Goal: Task Accomplishment & Management: Manage account settings

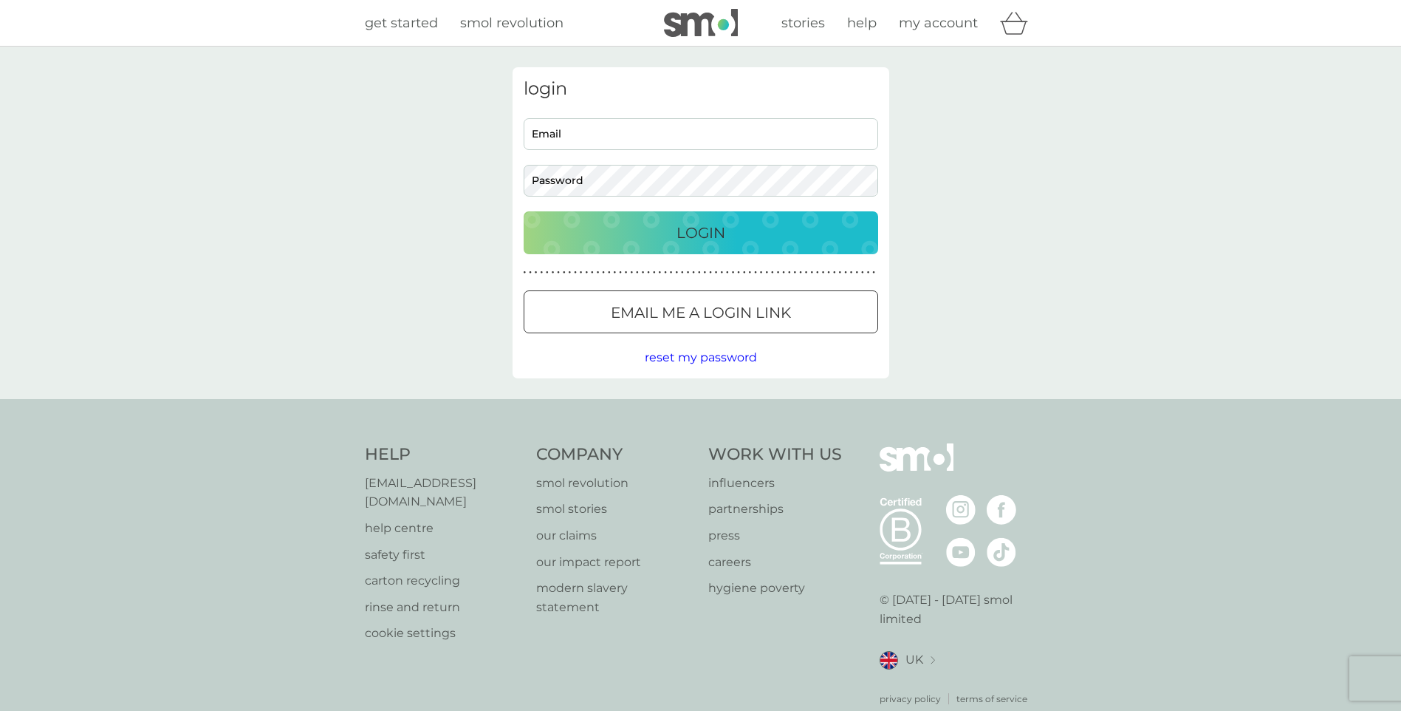
click at [621, 134] on input "Email" at bounding box center [701, 134] width 355 height 32
type input "[EMAIL_ADDRESS][DOMAIN_NAME]"
click at [524, 211] on button "Login" at bounding box center [701, 232] width 355 height 43
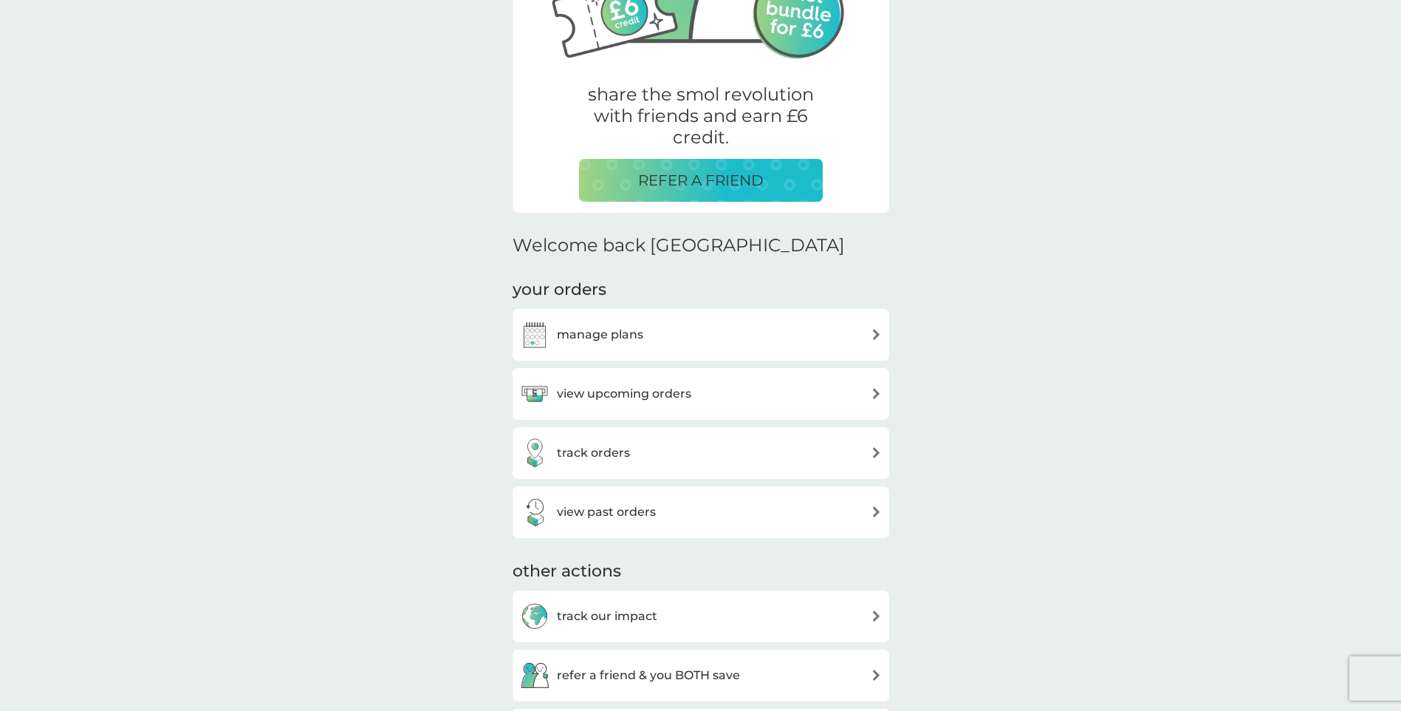
scroll to position [222, 0]
click at [671, 446] on div "track orders" at bounding box center [701, 452] width 362 height 30
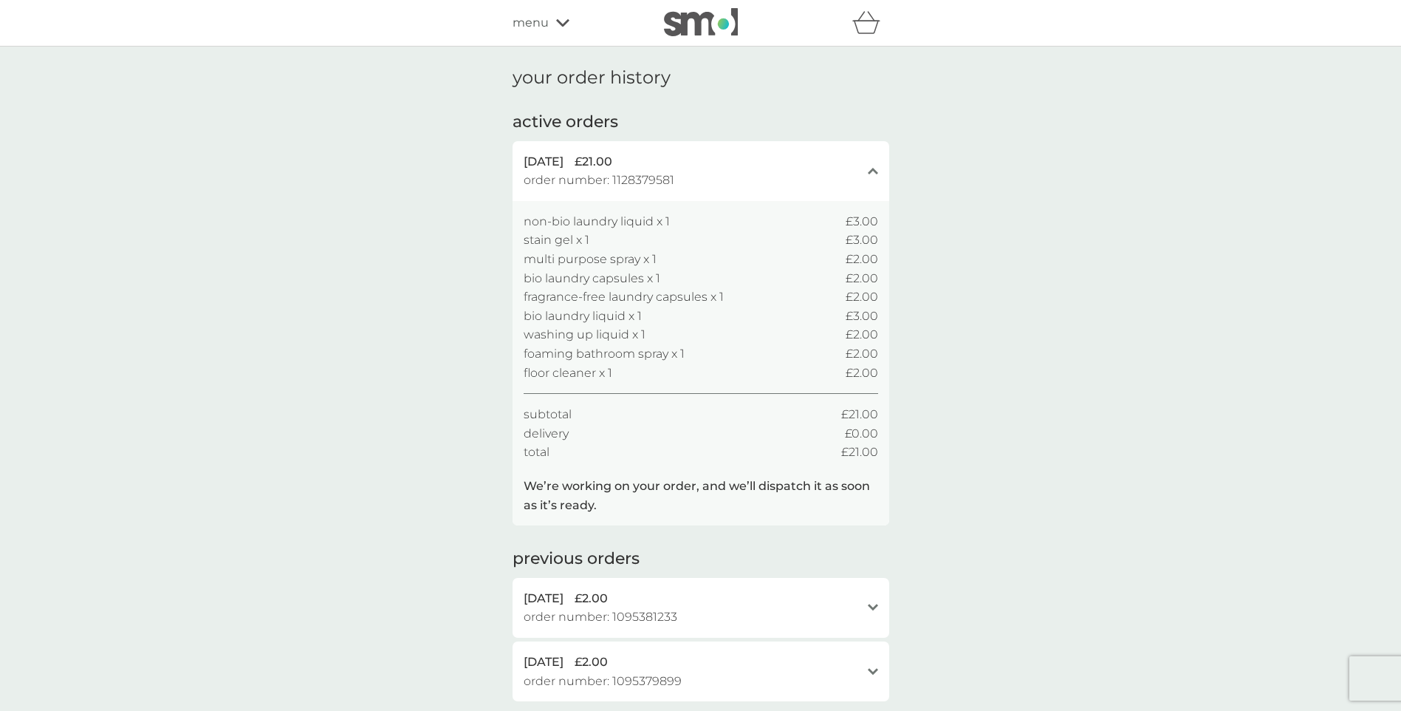
click at [524, 16] on span "menu" at bounding box center [531, 22] width 36 height 19
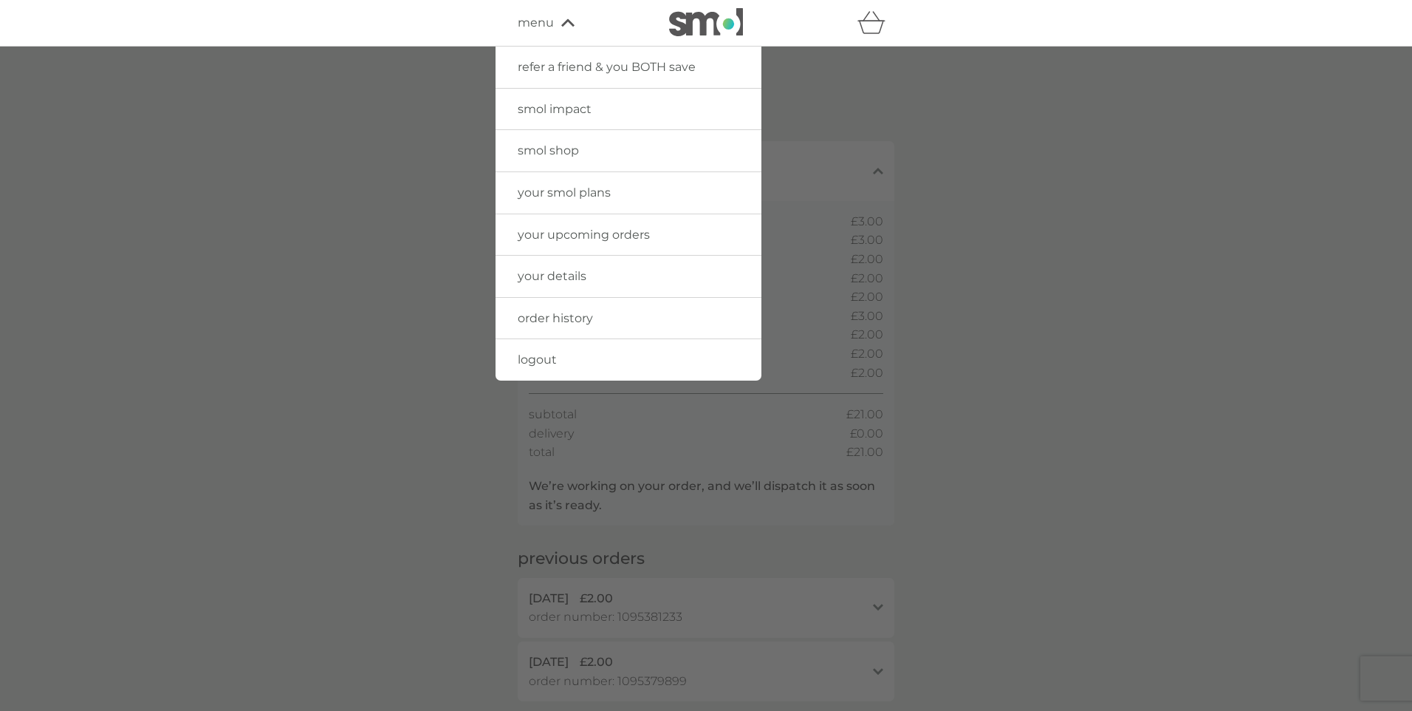
click at [595, 195] on span "your smol plans" at bounding box center [564, 192] width 93 height 14
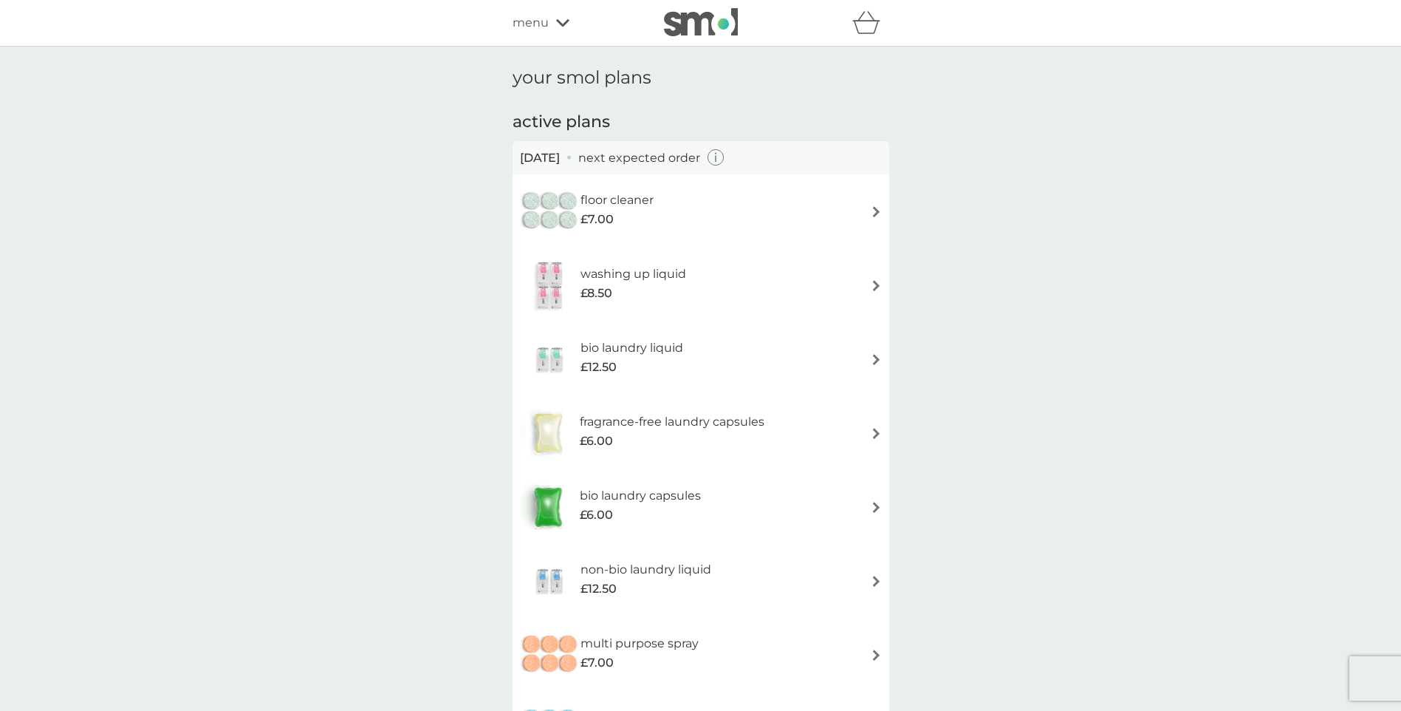
click at [523, 21] on span "menu" at bounding box center [531, 22] width 36 height 19
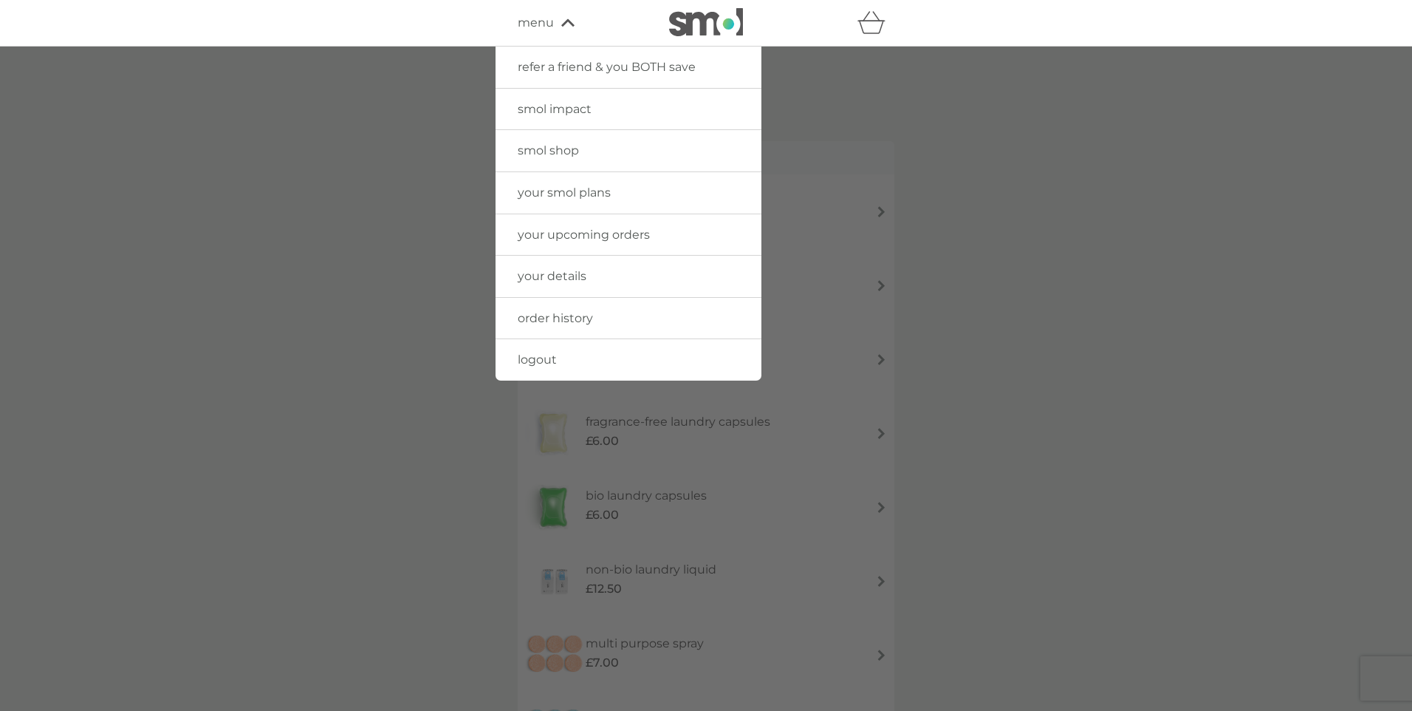
click at [569, 273] on span "your details" at bounding box center [552, 276] width 69 height 14
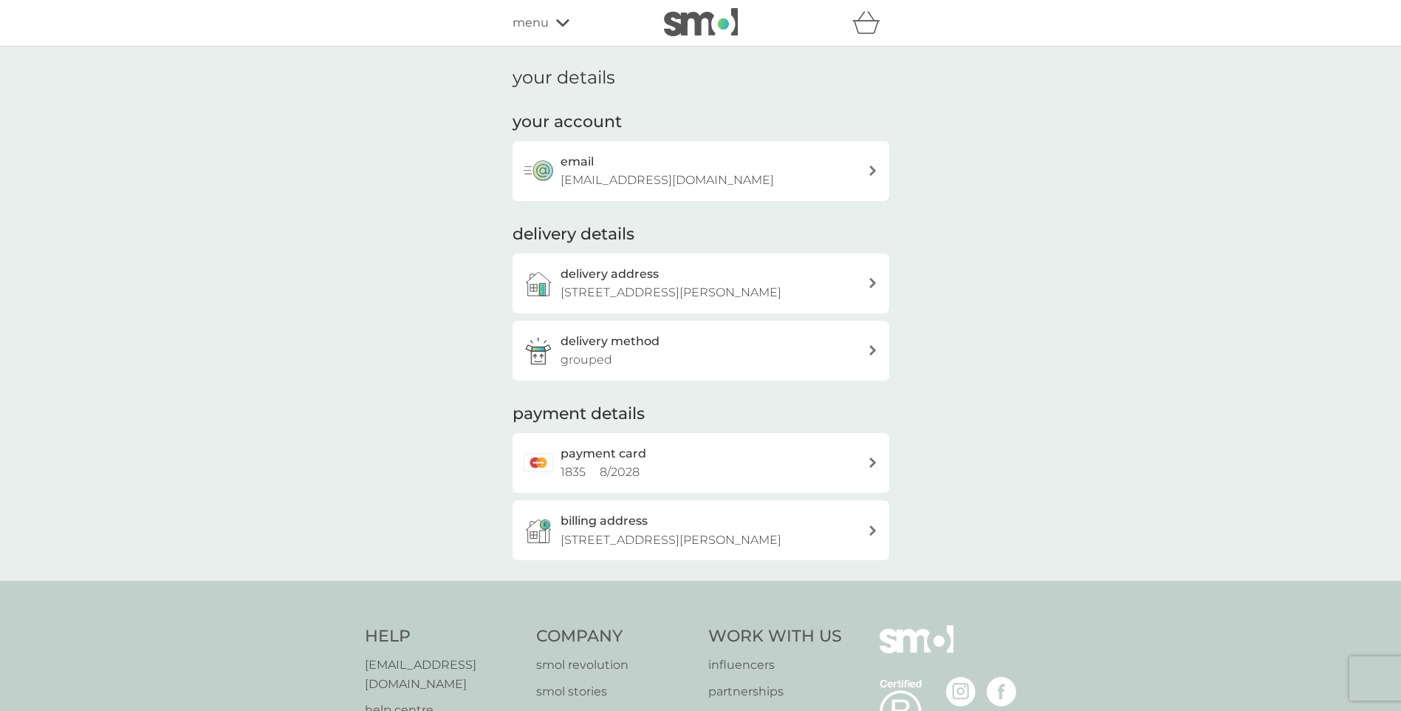
click at [527, 27] on span "menu" at bounding box center [531, 22] width 36 height 19
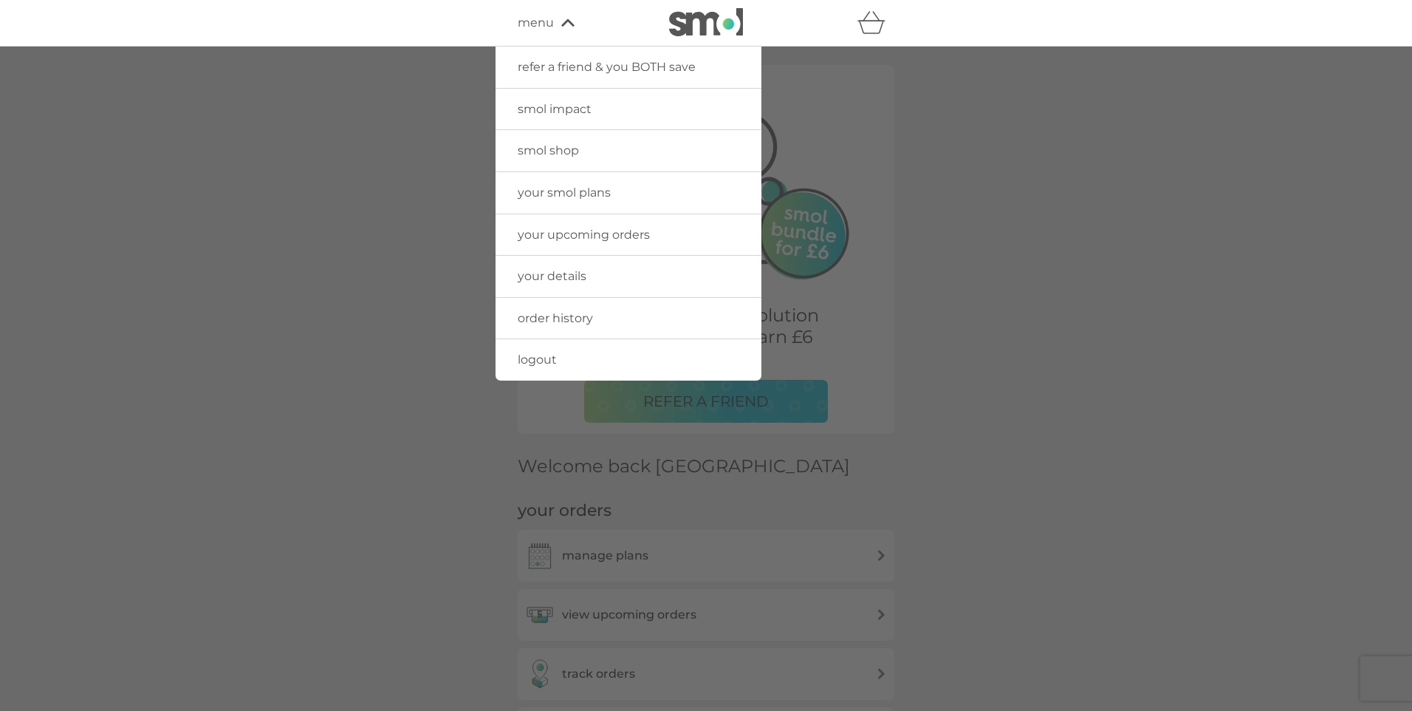
scroll to position [222, 0]
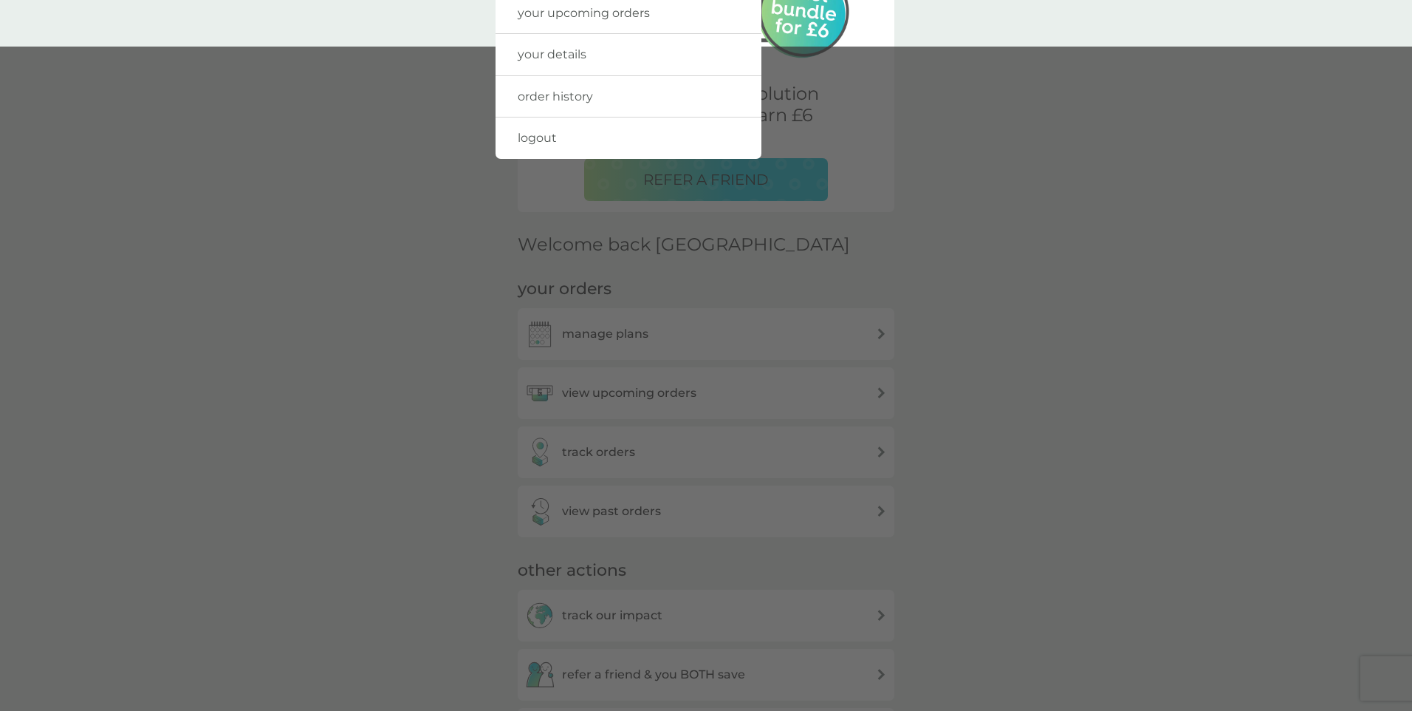
click at [609, 142] on link "logout" at bounding box center [629, 137] width 266 height 41
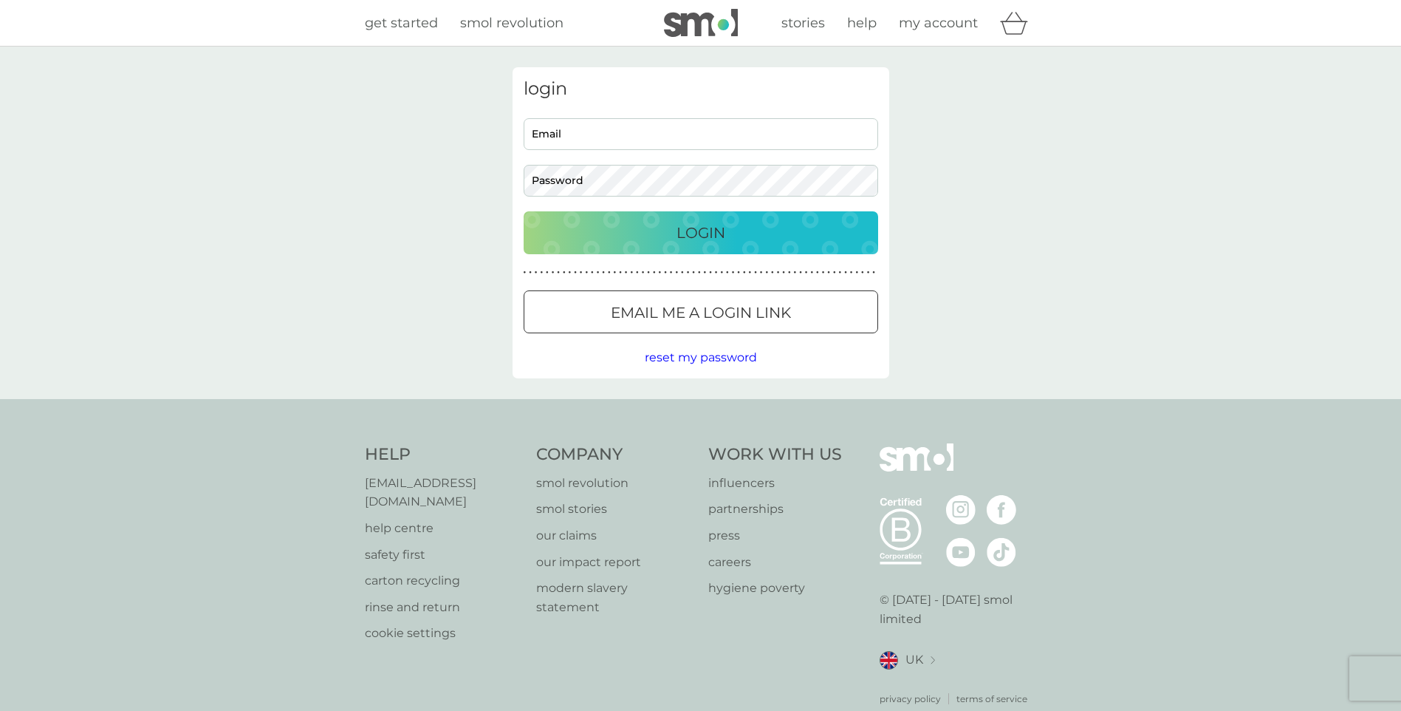
click at [696, 135] on input "Email" at bounding box center [701, 134] width 355 height 32
type input "eeleen.hoo.gouvea@gmail.com"
click at [524, 211] on button "Login" at bounding box center [701, 232] width 355 height 43
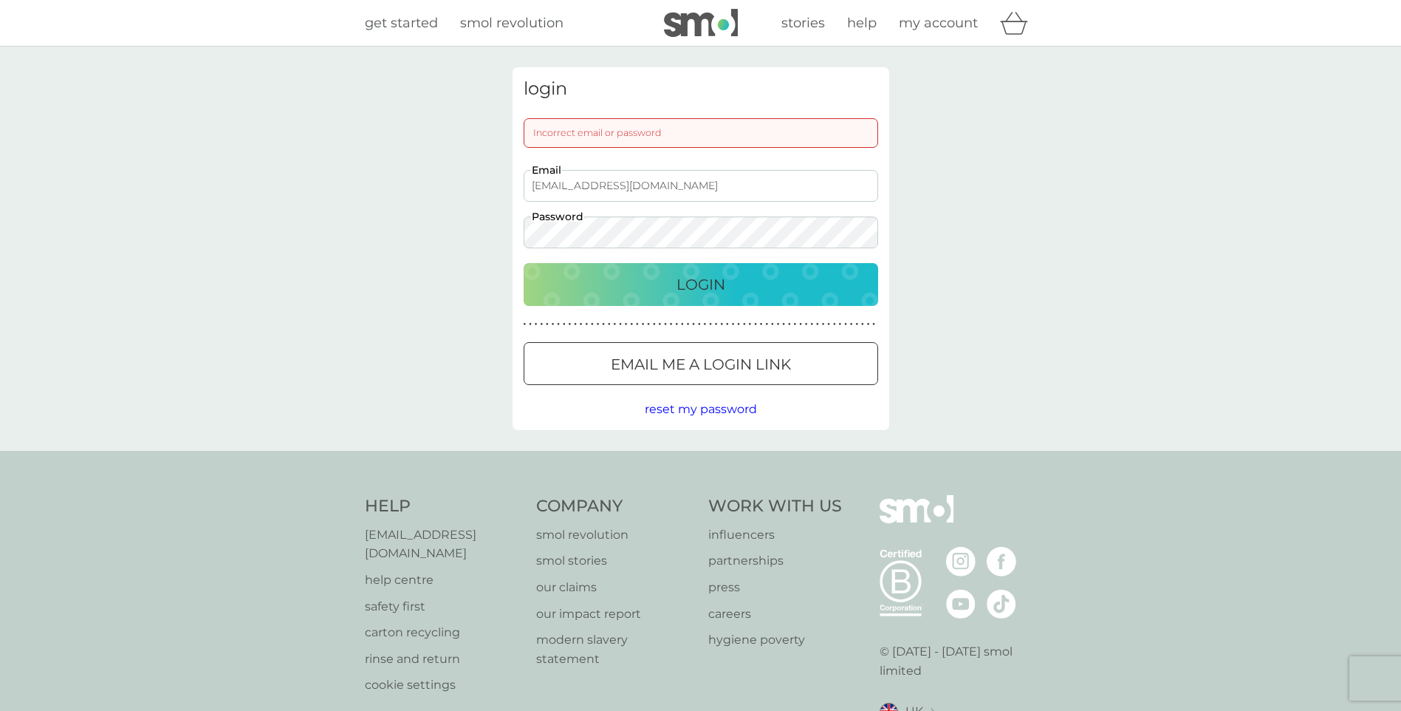
click at [311, 215] on div "login Incorrect email or password eeleen.hoo.gouvea@gmail.com Email Password Lo…" at bounding box center [700, 249] width 1401 height 404
click at [524, 263] on button "Login" at bounding box center [701, 284] width 355 height 43
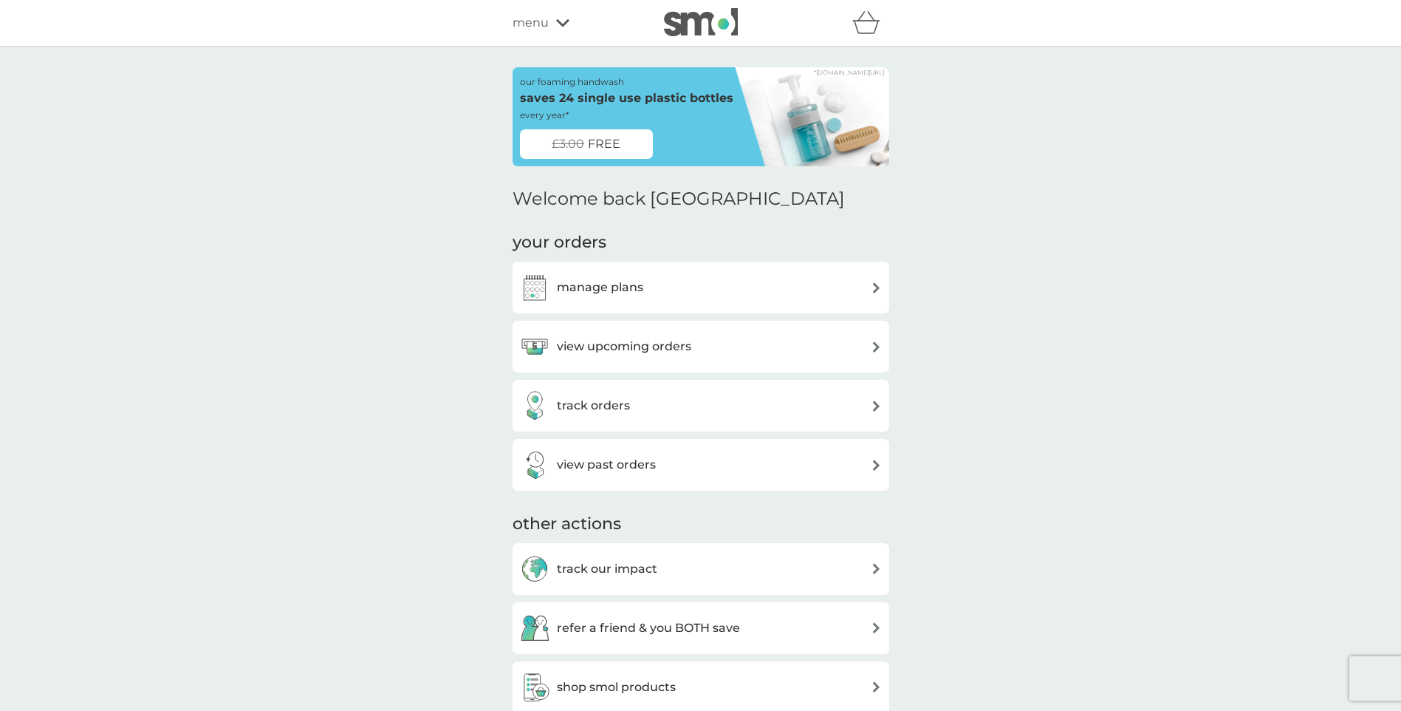
click at [617, 288] on h3 "manage plans" at bounding box center [600, 287] width 86 height 19
click at [644, 465] on h3 "view past orders" at bounding box center [606, 464] width 99 height 19
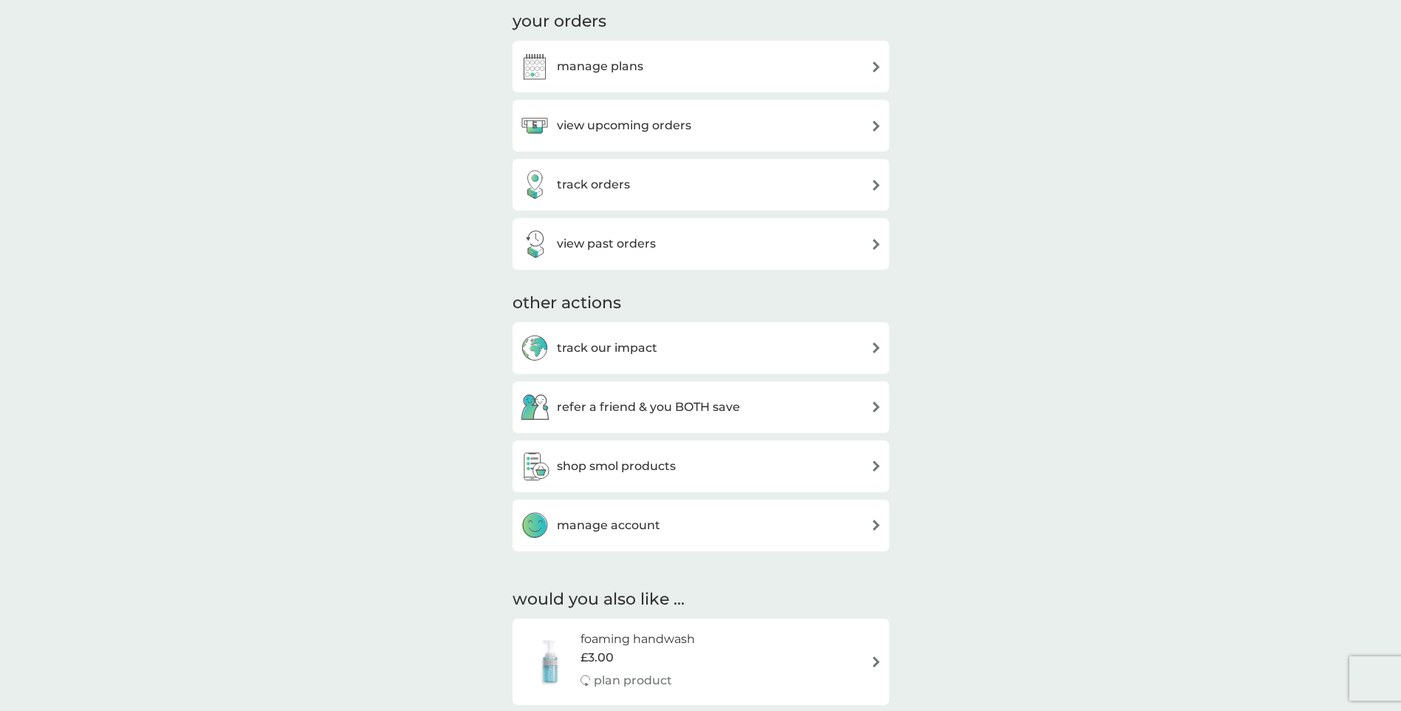
scroll to position [222, 0]
click at [713, 530] on div "manage account" at bounding box center [701, 525] width 362 height 30
